Goal: Task Accomplishment & Management: Manage account settings

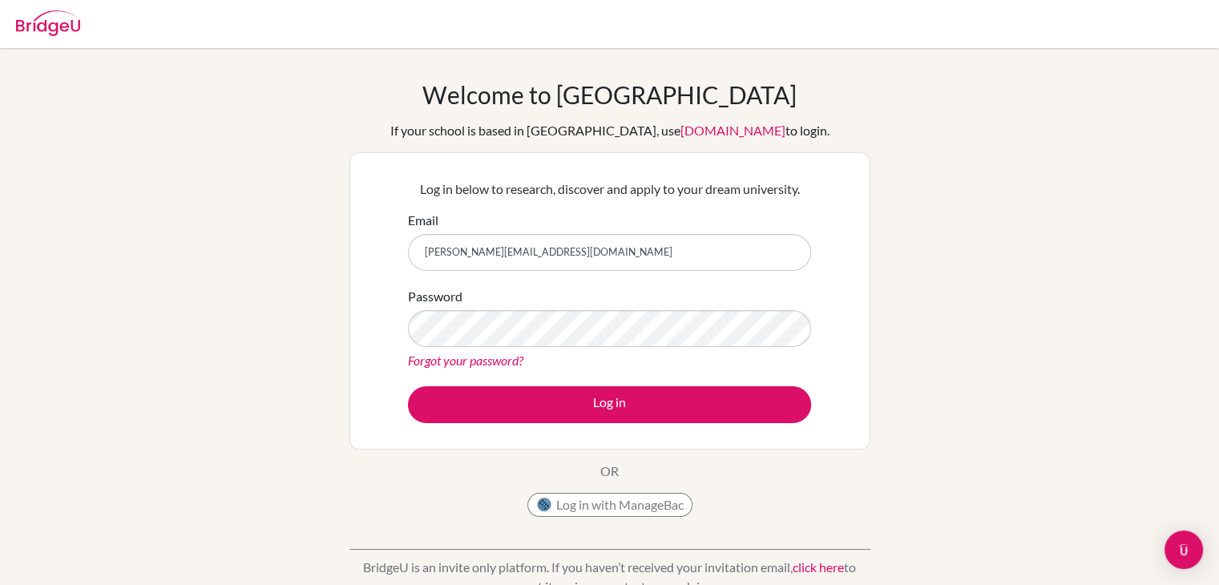
click at [408, 386] on button "Log in" at bounding box center [609, 404] width 403 height 37
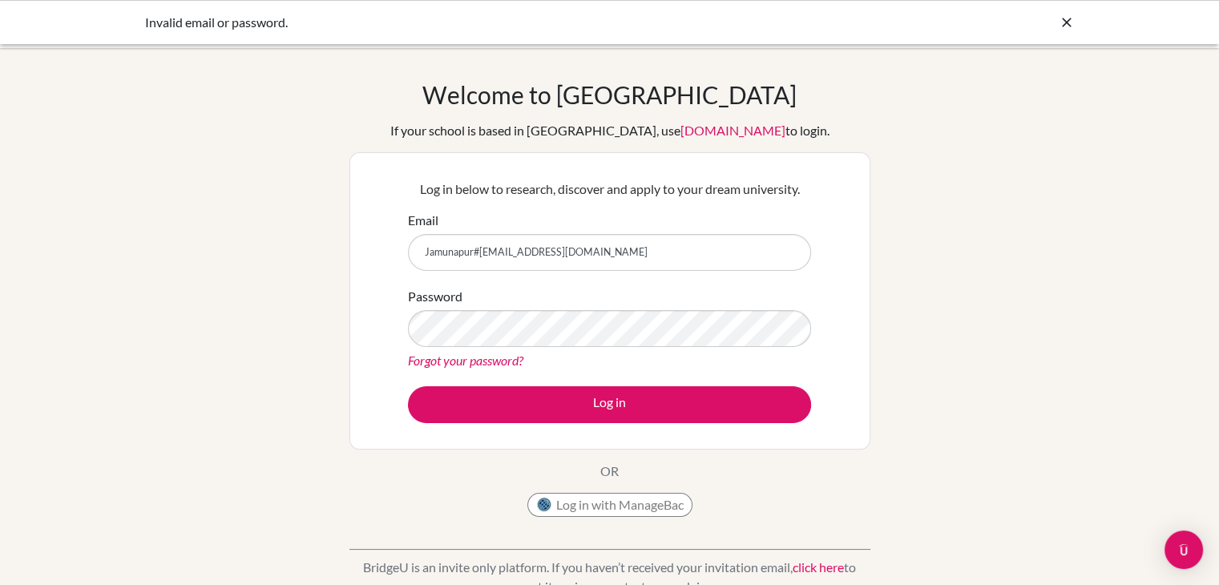
type input "Jamunapur#[EMAIL_ADDRESS][DOMAIN_NAME]"
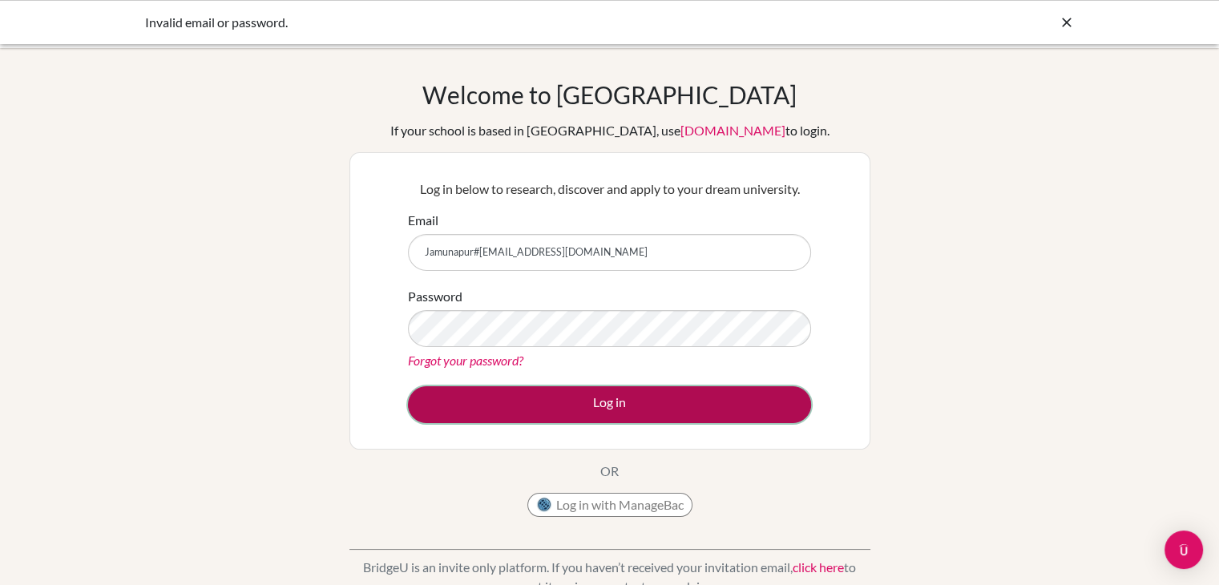
click at [526, 402] on button "Log in" at bounding box center [609, 404] width 403 height 37
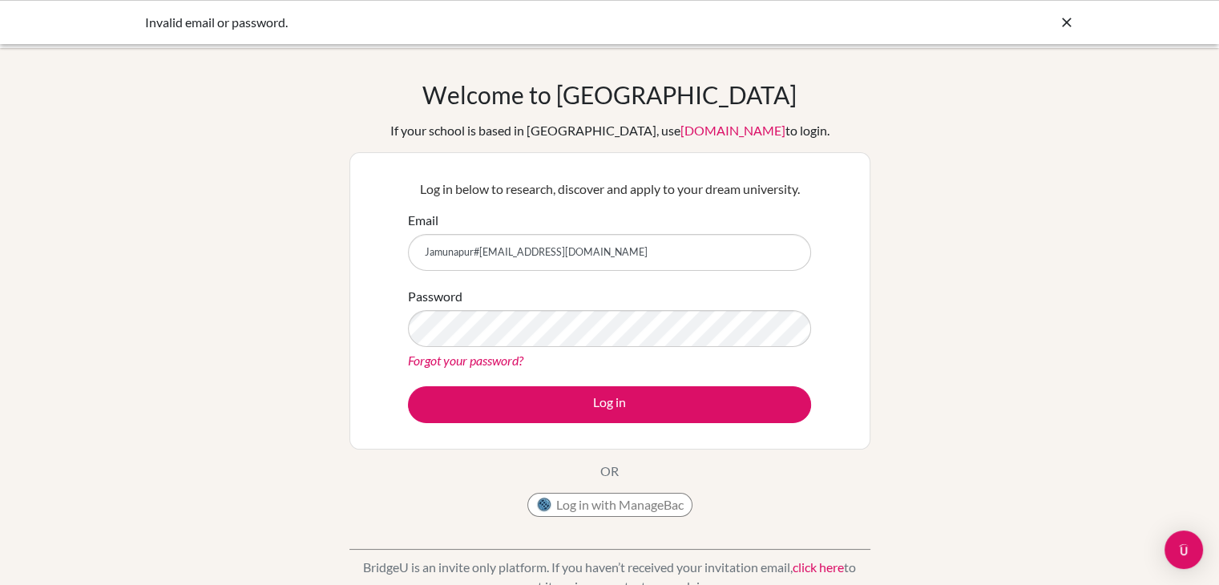
drag, startPoint x: 642, startPoint y: 257, endPoint x: 258, endPoint y: 277, distance: 384.4
click at [258, 277] on div "Welcome to [GEOGRAPHIC_DATA] If your school is based in [GEOGRAPHIC_DATA], use …" at bounding box center [609, 342] width 1219 height 524
type input "[PERSON_NAME][EMAIL_ADDRESS][DOMAIN_NAME]"
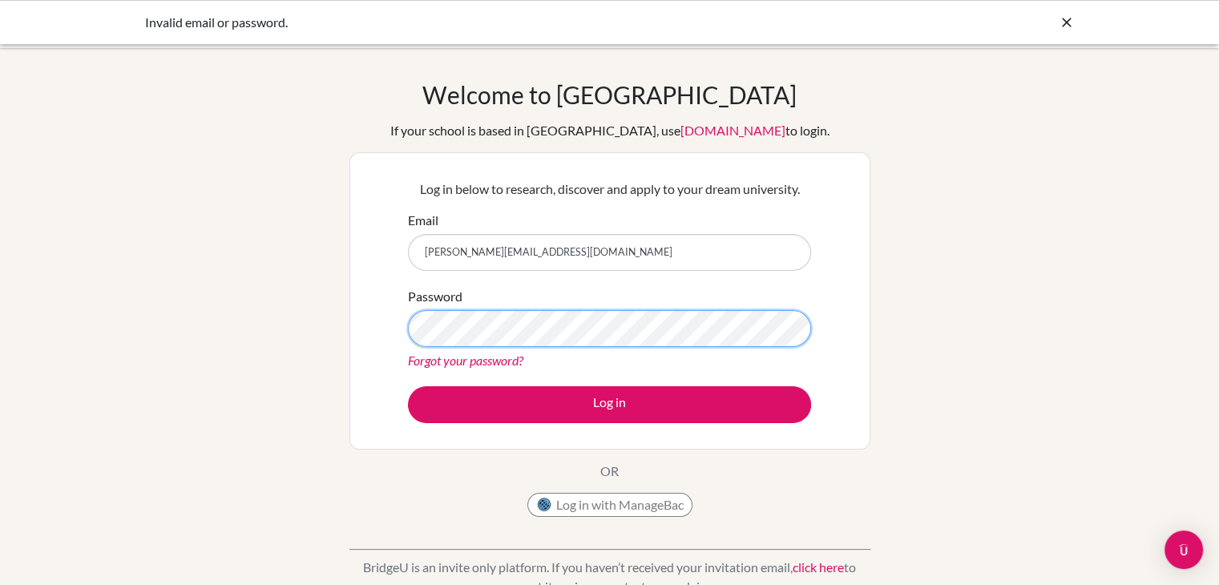
click at [408, 386] on button "Log in" at bounding box center [609, 404] width 403 height 37
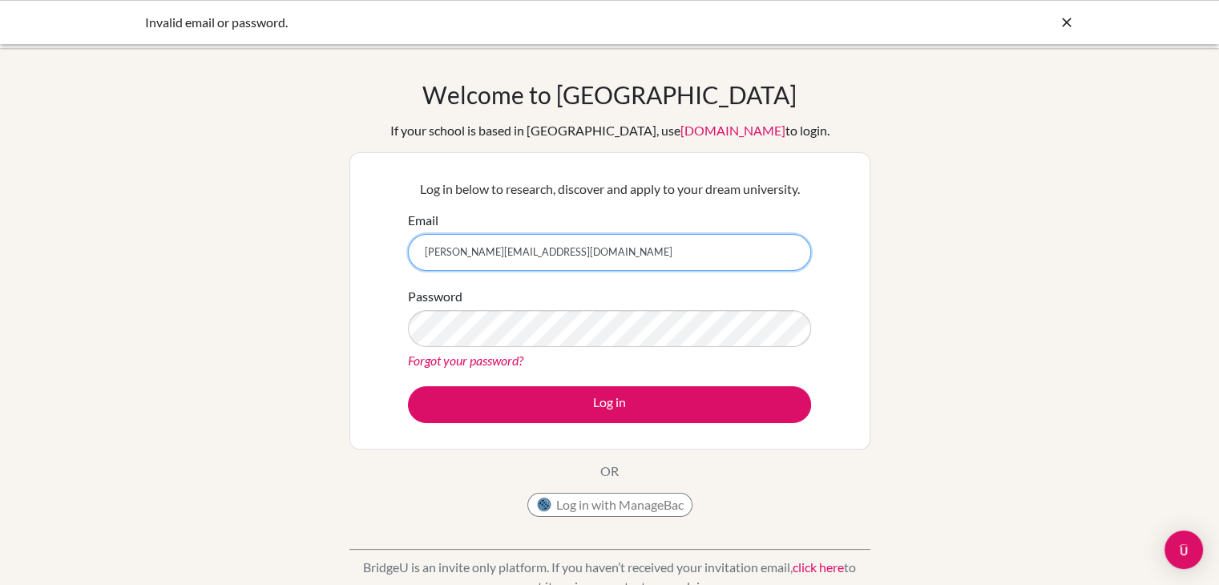
drag, startPoint x: 581, startPoint y: 245, endPoint x: 420, endPoint y: 235, distance: 161.4
click at [420, 235] on input "pratik.regmi1234@gmail.com" at bounding box center [609, 252] width 403 height 37
click at [422, 236] on input "Email" at bounding box center [609, 252] width 403 height 37
type input "[EMAIL_ADDRESS][DOMAIN_NAME]"
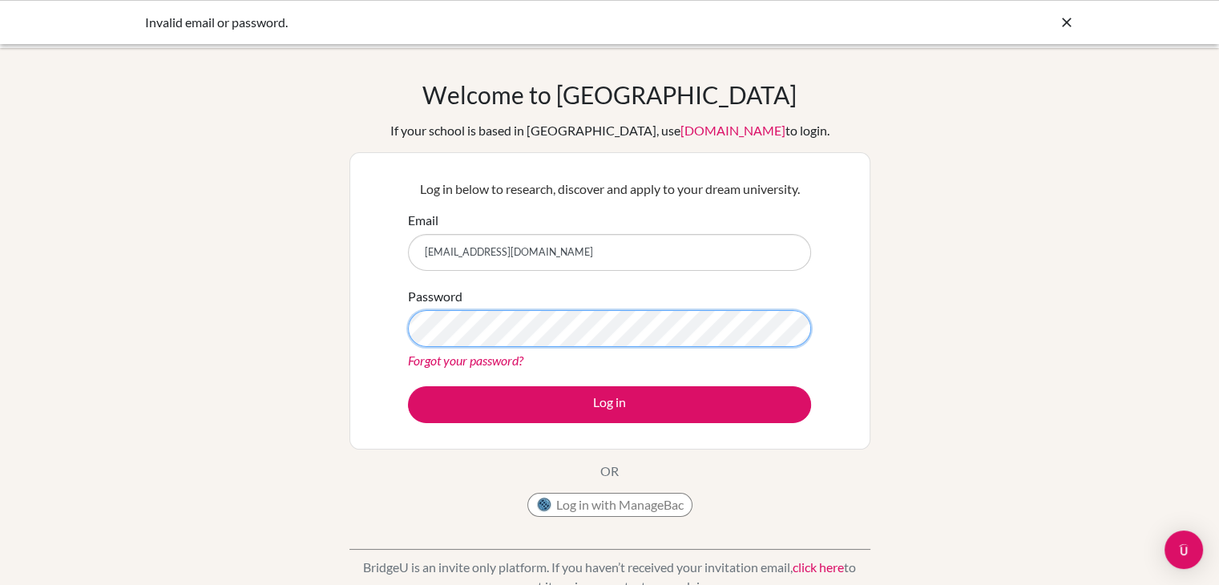
click at [408, 386] on button "Log in" at bounding box center [609, 404] width 403 height 37
